Goal: Check status

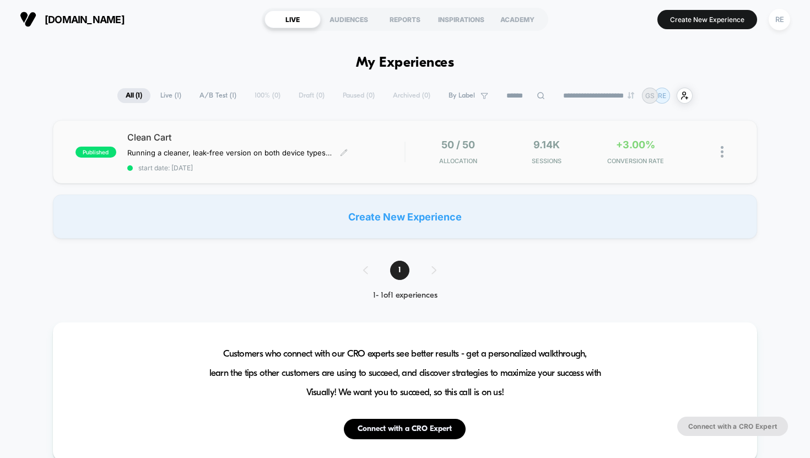
click at [239, 164] on span "start date: [DATE]" at bounding box center [266, 168] width 278 height 8
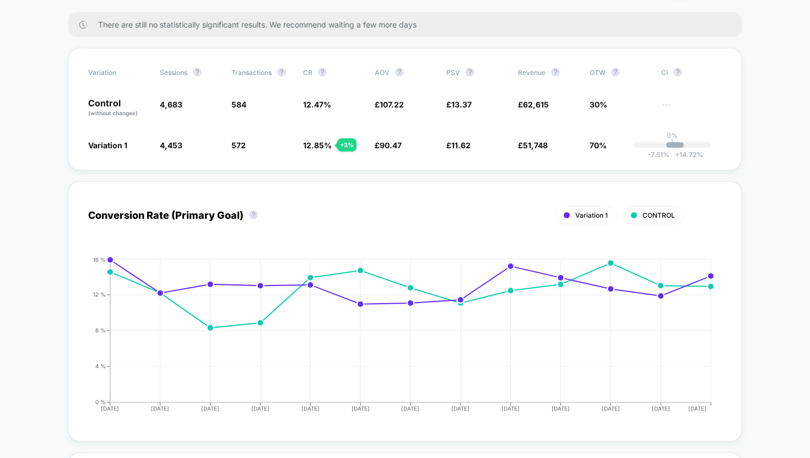
scroll to position [207, 0]
